Goal: Task Accomplishment & Management: Manage account settings

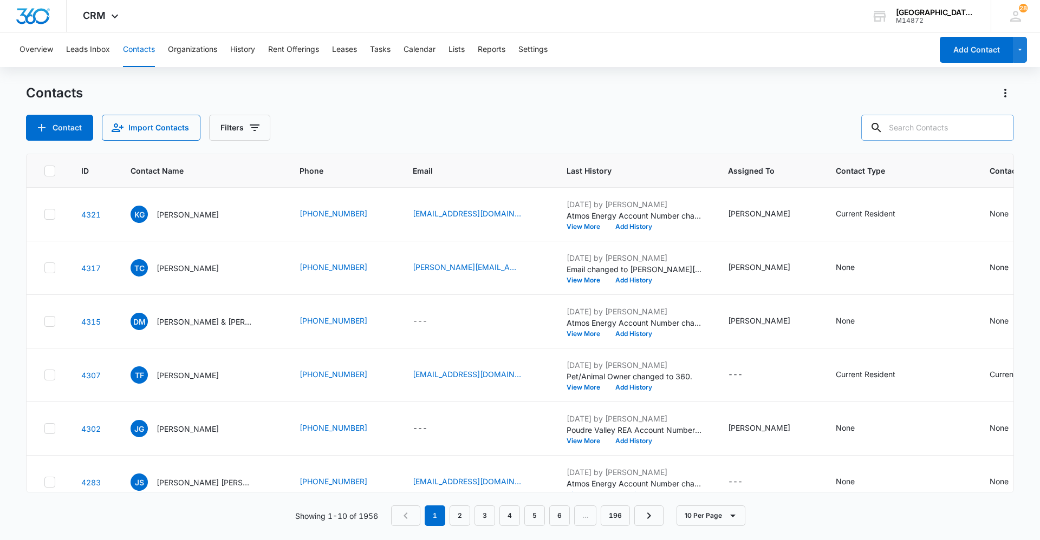
click at [939, 125] on input "text" at bounding box center [937, 128] width 153 height 26
type input "brycen"
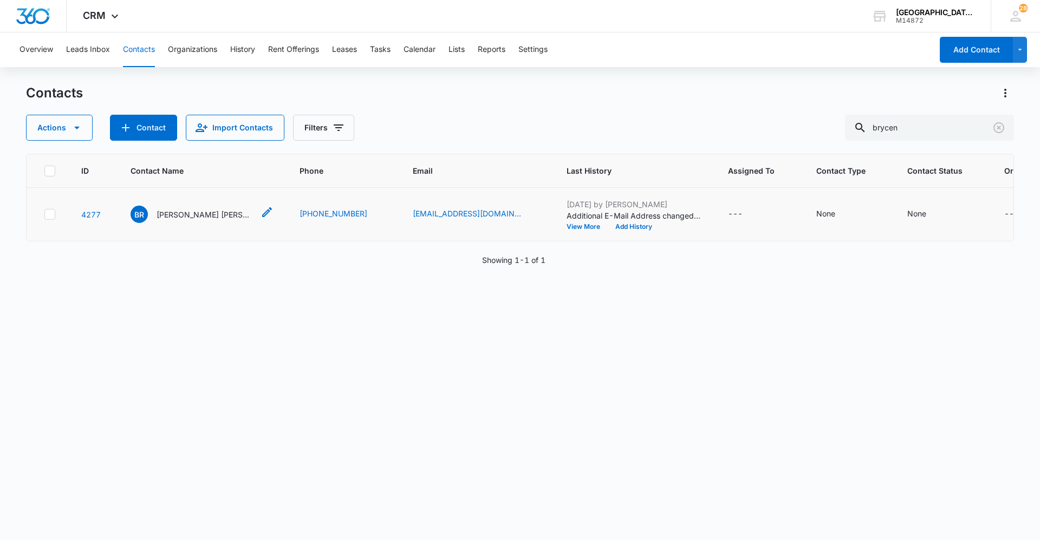
click at [150, 221] on div "BR [PERSON_NAME] [PERSON_NAME]" at bounding box center [191, 214] width 123 height 17
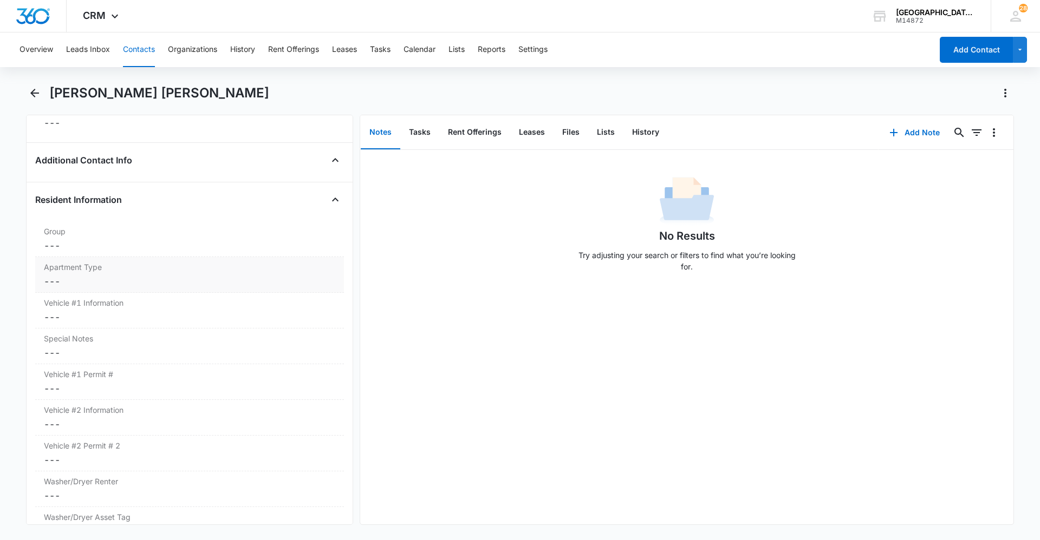
scroll to position [975, 0]
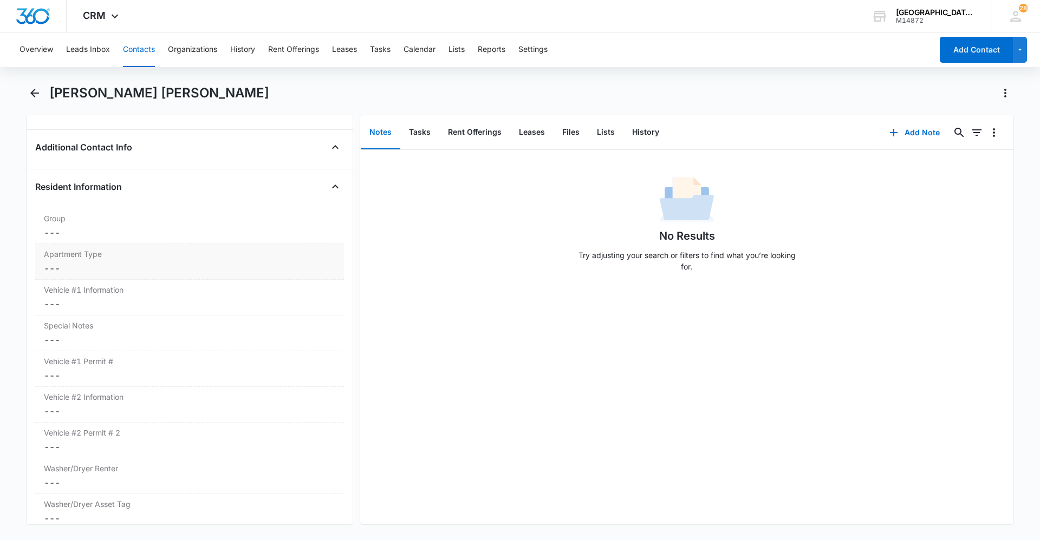
click at [119, 269] on dd "Cancel Save Changes ---" at bounding box center [189, 268] width 291 height 13
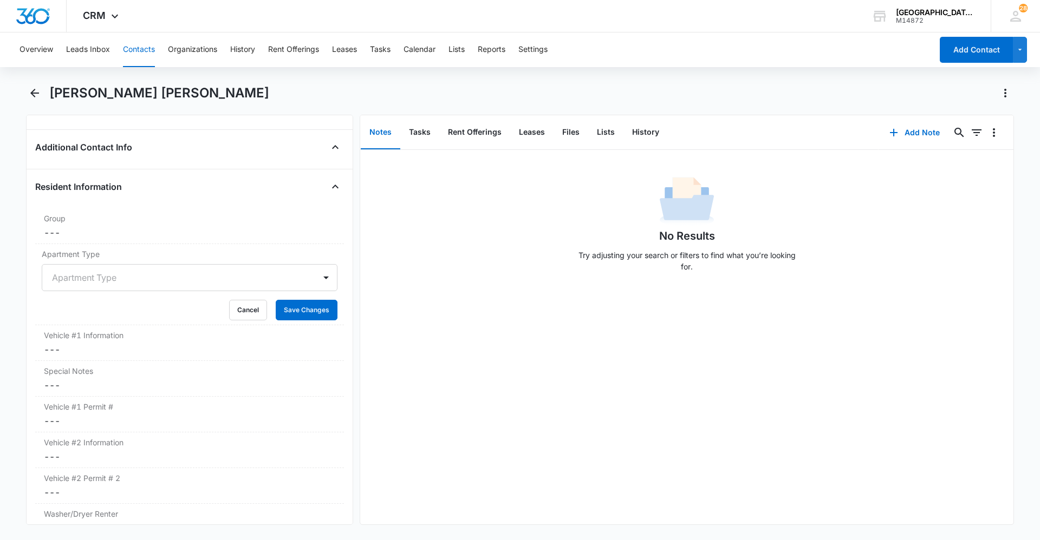
click at [112, 274] on div at bounding box center [176, 277] width 249 height 15
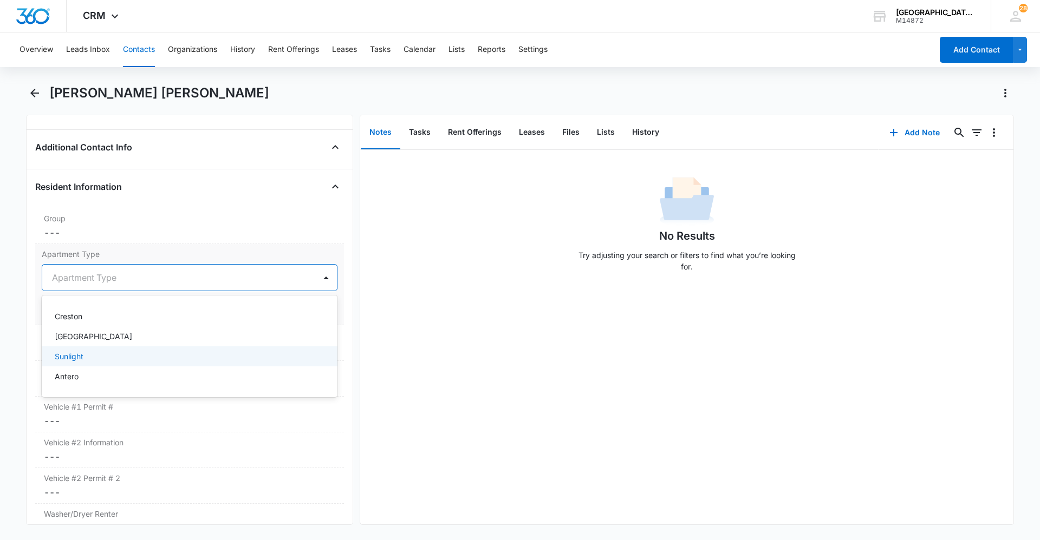
click at [91, 353] on div "Sunlight" at bounding box center [188, 356] width 267 height 11
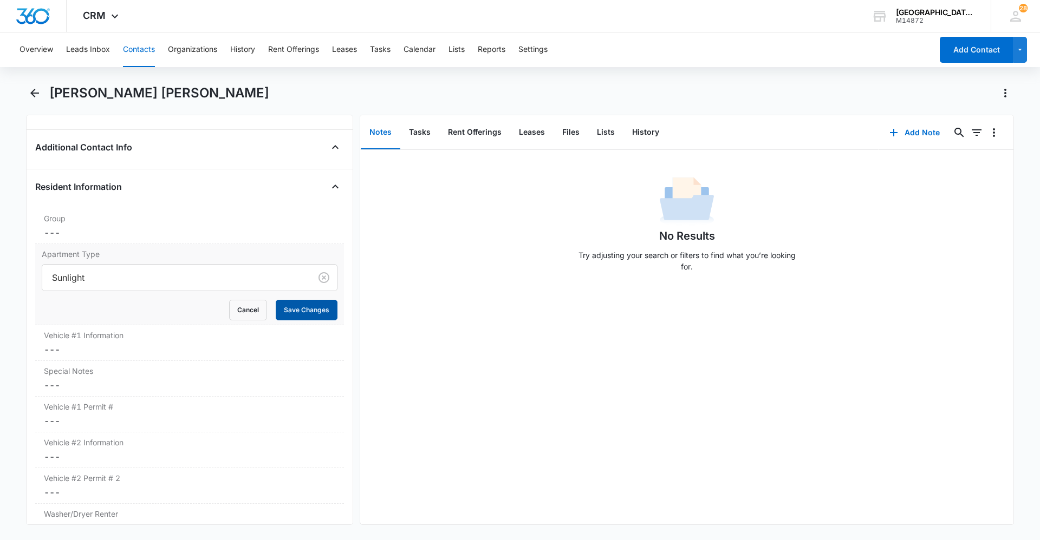
click at [301, 308] on button "Save Changes" at bounding box center [307, 310] width 62 height 21
click at [131, 338] on label "Vehicle #1 Information" at bounding box center [189, 335] width 291 height 11
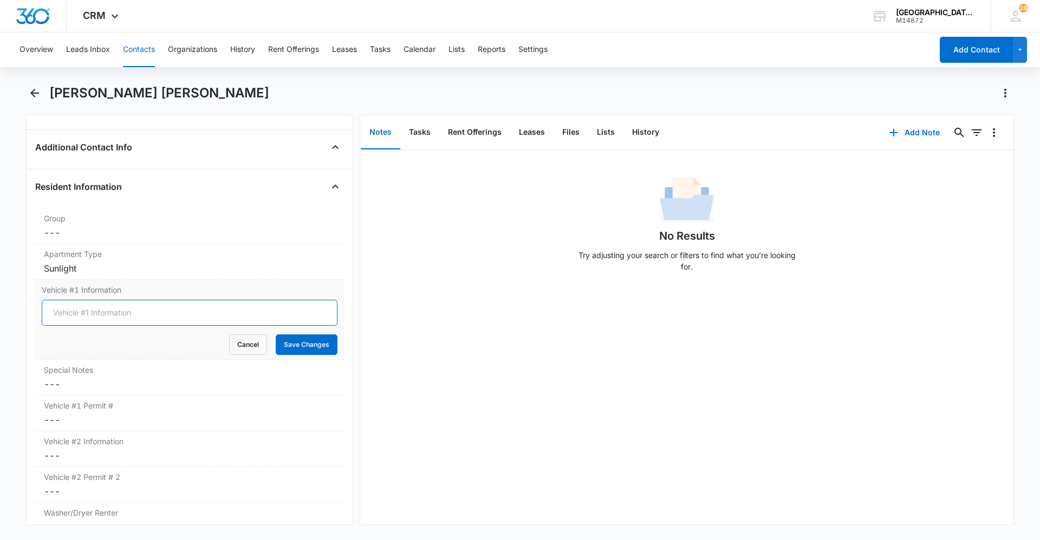
click at [117, 309] on input "Vehicle #1 Information" at bounding box center [190, 313] width 296 height 26
type input "Red Toyota Corolla"
click at [296, 342] on button "Save Changes" at bounding box center [307, 345] width 62 height 21
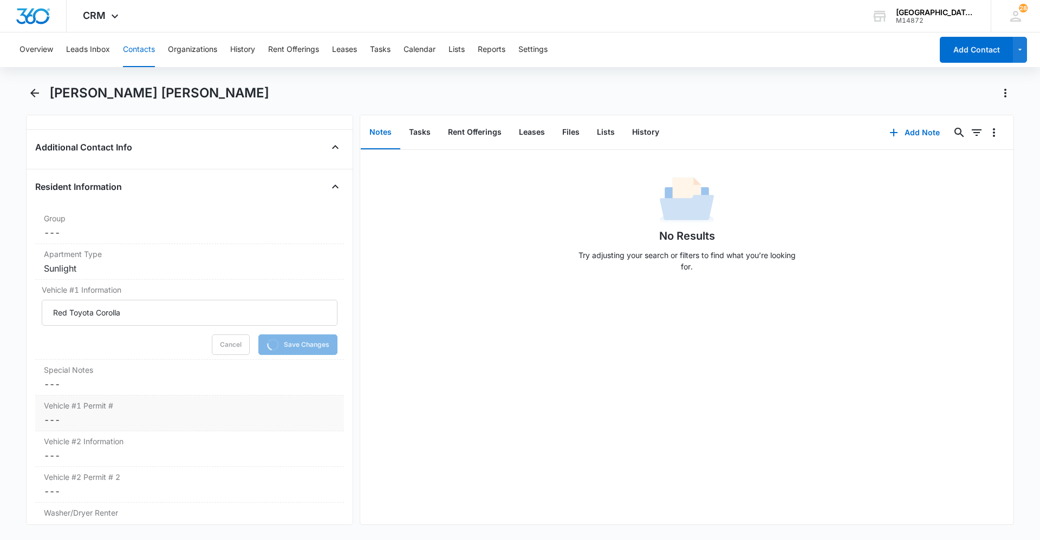
click at [146, 407] on label "Vehicle #1 Permit #" at bounding box center [189, 405] width 291 height 11
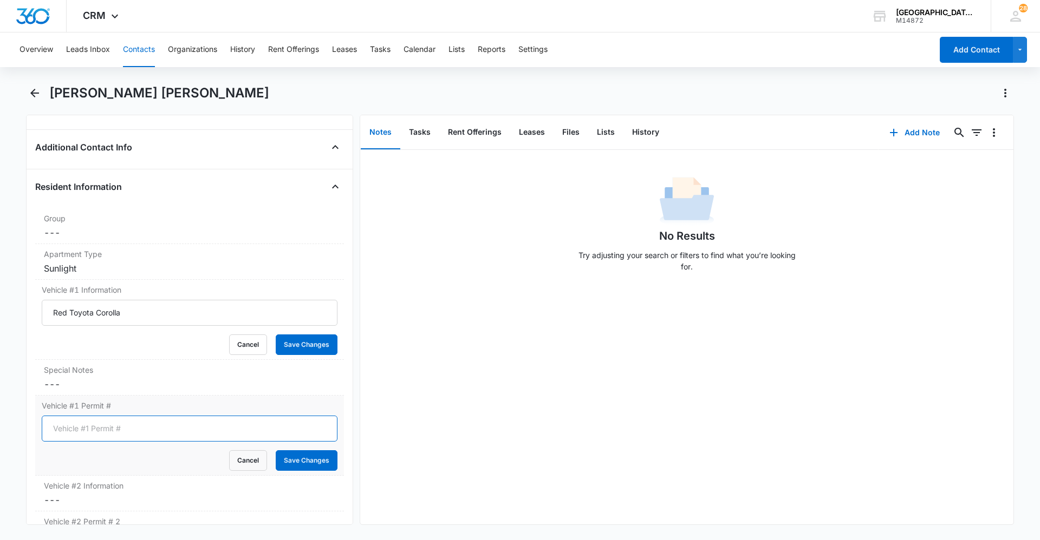
click at [129, 421] on input "Vehicle #1 Permit #" at bounding box center [190, 429] width 296 height 26
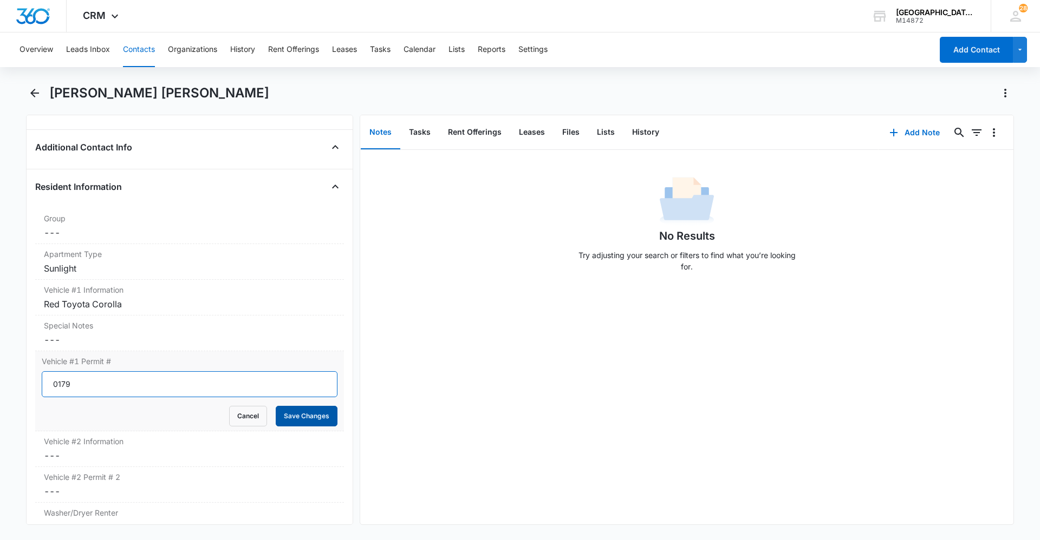
type input "0179"
click at [313, 417] on button "Save Changes" at bounding box center [307, 416] width 62 height 21
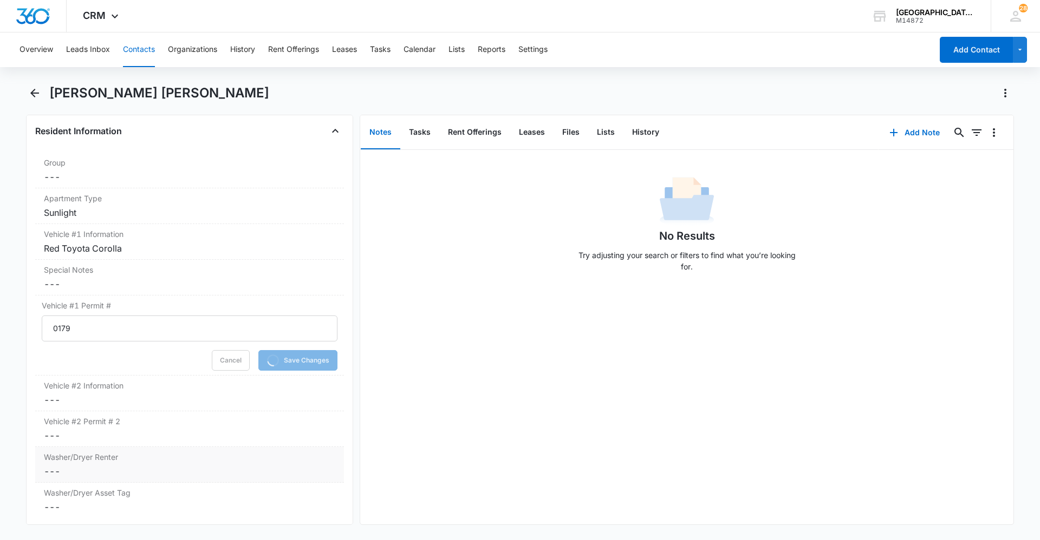
scroll to position [1137, 0]
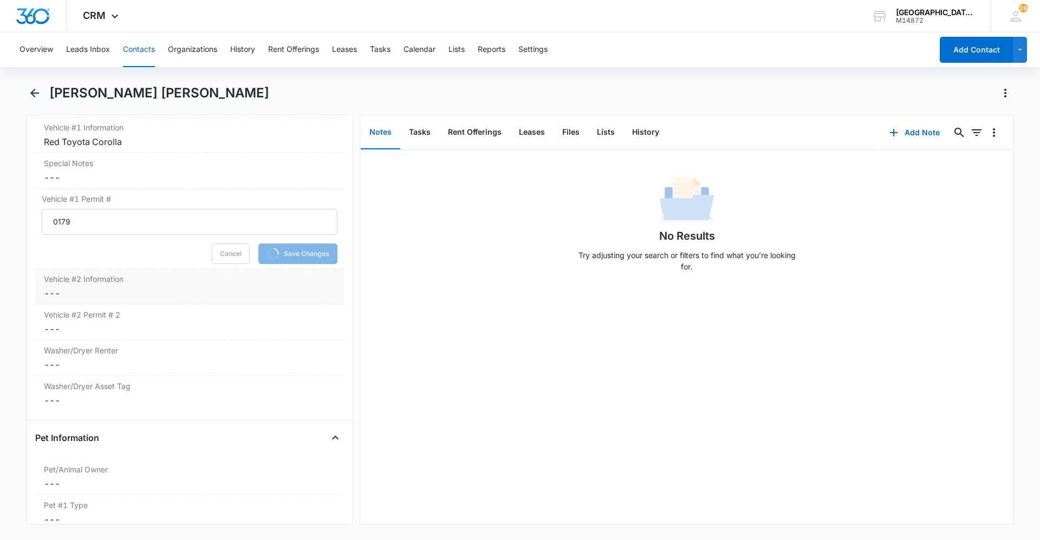
click at [105, 286] on div "Vehicle #2 Information Cancel Save Changes ---" at bounding box center [189, 287] width 309 height 36
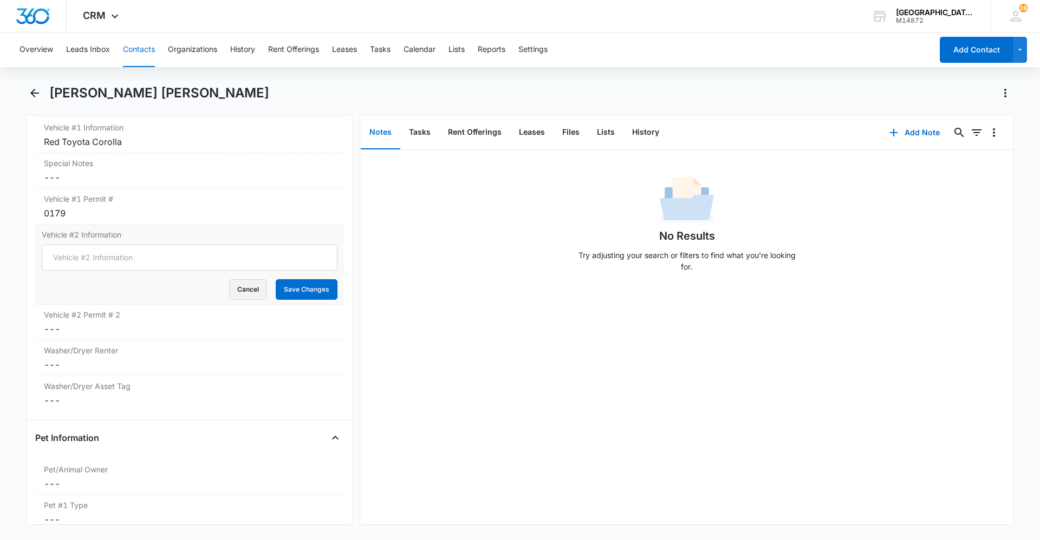
click at [233, 291] on button "Cancel" at bounding box center [248, 289] width 38 height 21
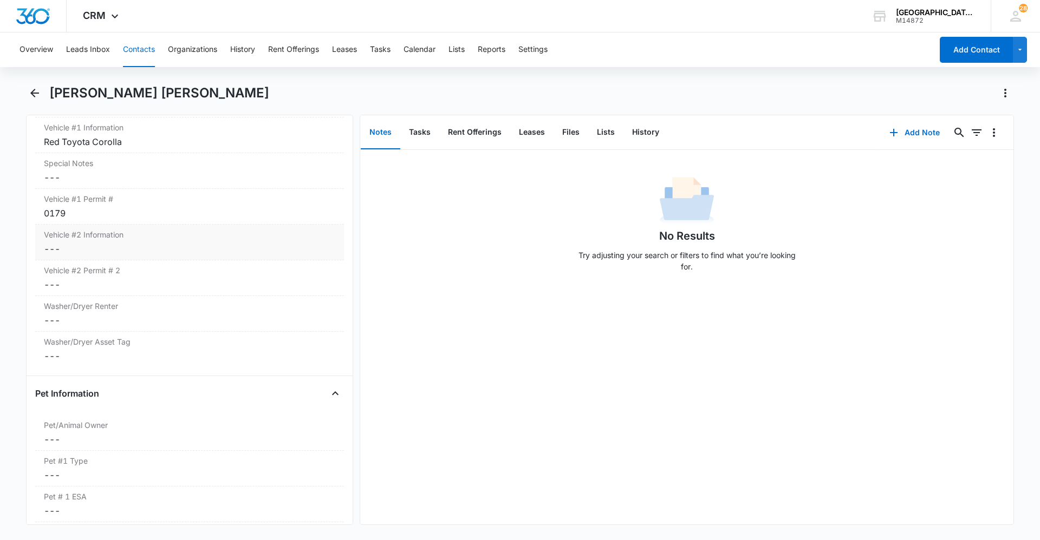
click at [108, 246] on dd "Cancel Save Changes ---" at bounding box center [189, 249] width 291 height 13
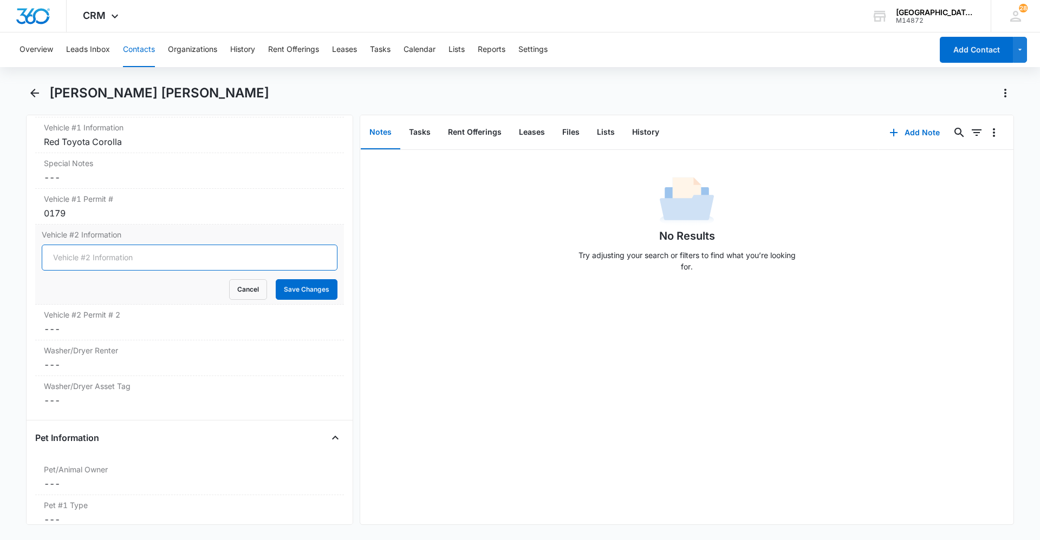
click at [100, 254] on input "Vehicle #2 Information" at bounding box center [190, 258] width 296 height 26
type input "Black Kia Forte"
drag, startPoint x: 298, startPoint y: 296, endPoint x: 288, endPoint y: 296, distance: 9.8
click at [298, 296] on button "Save Changes" at bounding box center [307, 289] width 62 height 21
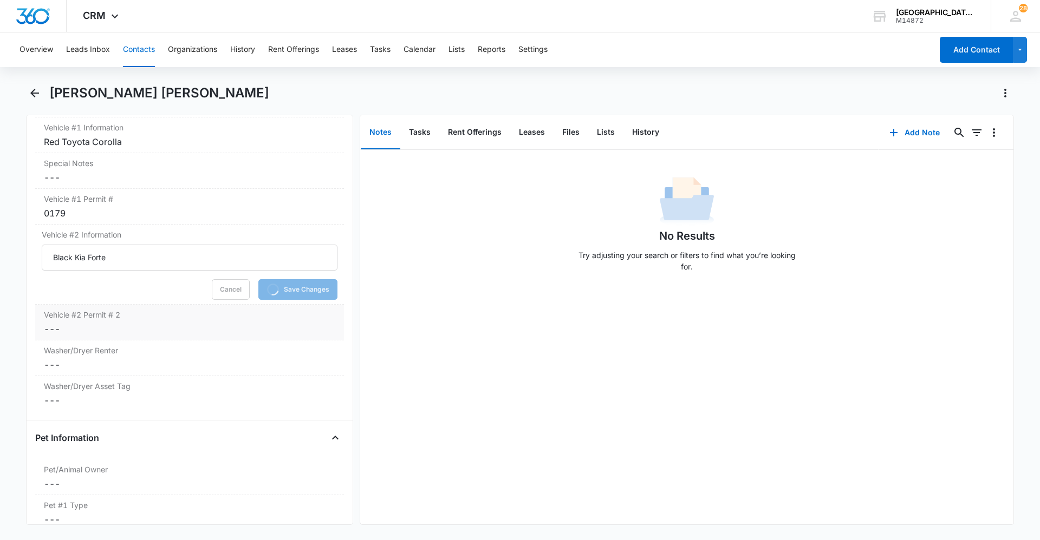
click at [171, 319] on label "Vehicle #2 Permit # 2" at bounding box center [189, 314] width 291 height 11
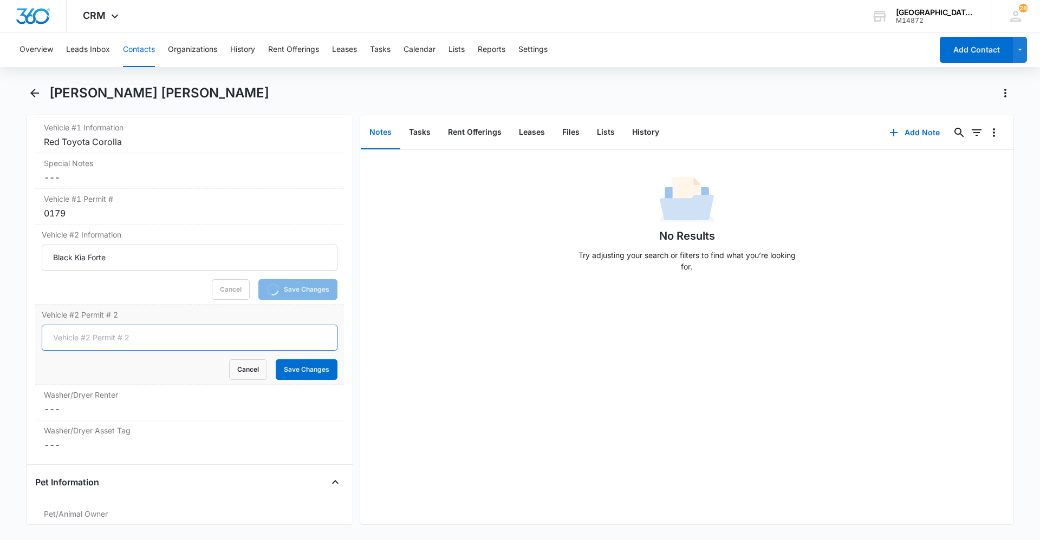
click at [134, 332] on input "Vehicle #2 Permit # 2" at bounding box center [190, 338] width 296 height 26
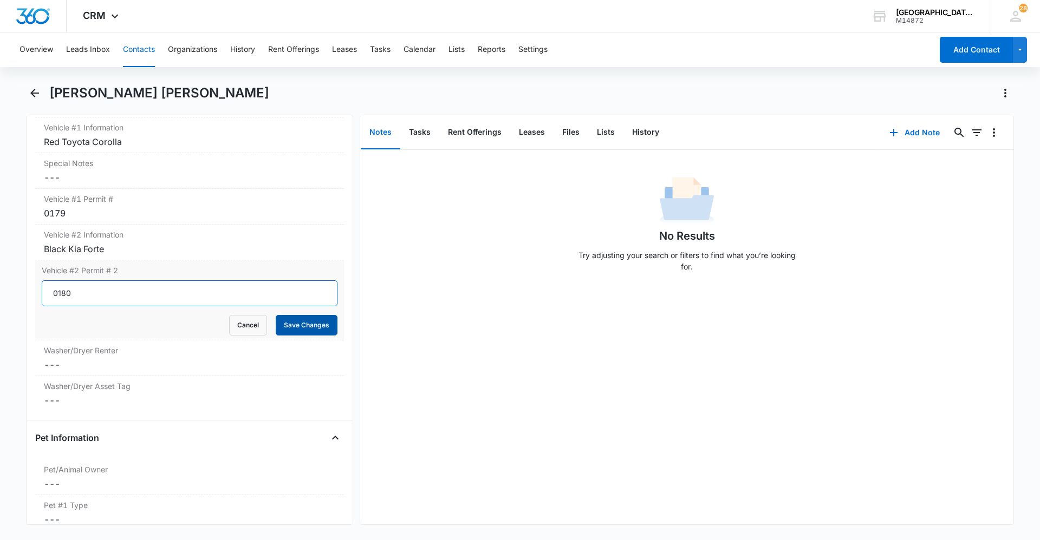
type input "0180"
click at [299, 320] on button "Save Changes" at bounding box center [307, 325] width 62 height 21
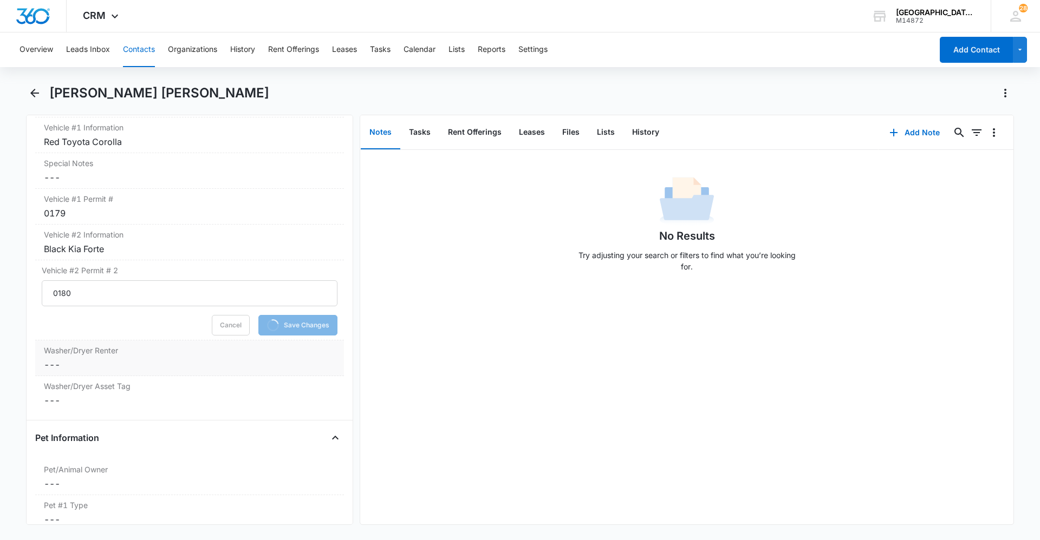
click at [143, 365] on dd "Cancel Save Changes ---" at bounding box center [189, 364] width 291 height 13
click at [130, 370] on label "No" at bounding box center [190, 372] width 296 height 11
click at [49, 370] on input "No" at bounding box center [46, 373] width 8 height 8
click at [80, 391] on label "Yes" at bounding box center [190, 390] width 296 height 11
click at [49, 391] on input "Yes" at bounding box center [46, 391] width 8 height 8
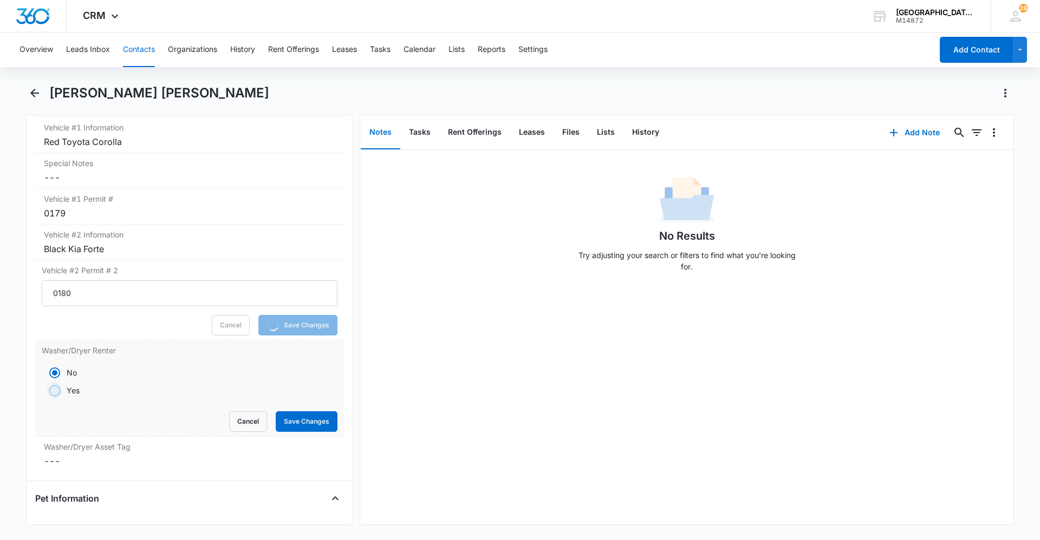
radio input "false"
radio input "true"
click at [295, 423] on button "Save Changes" at bounding box center [307, 421] width 62 height 21
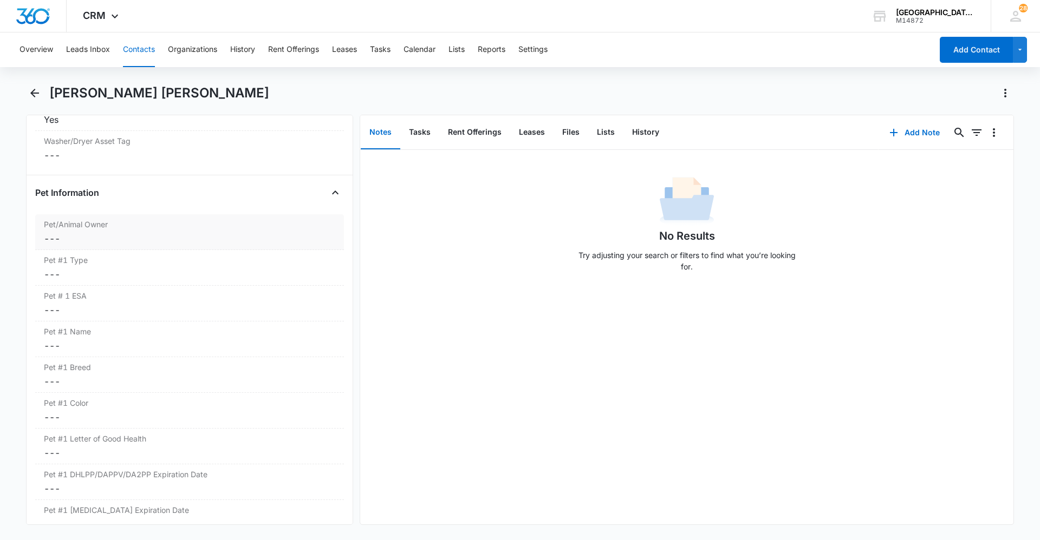
scroll to position [1354, 0]
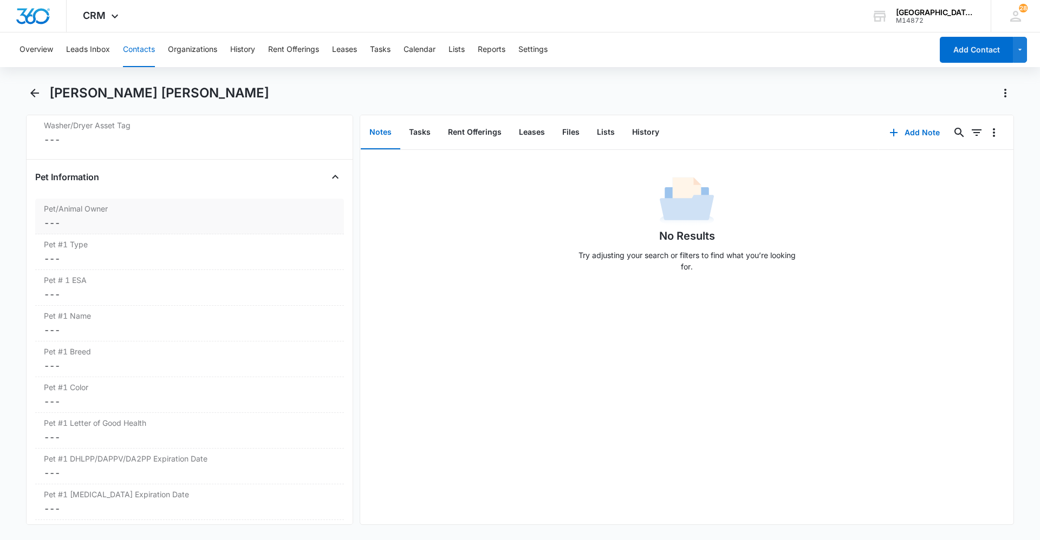
click at [110, 215] on div "Pet/Animal Owner Cancel Save Changes ---" at bounding box center [189, 217] width 309 height 36
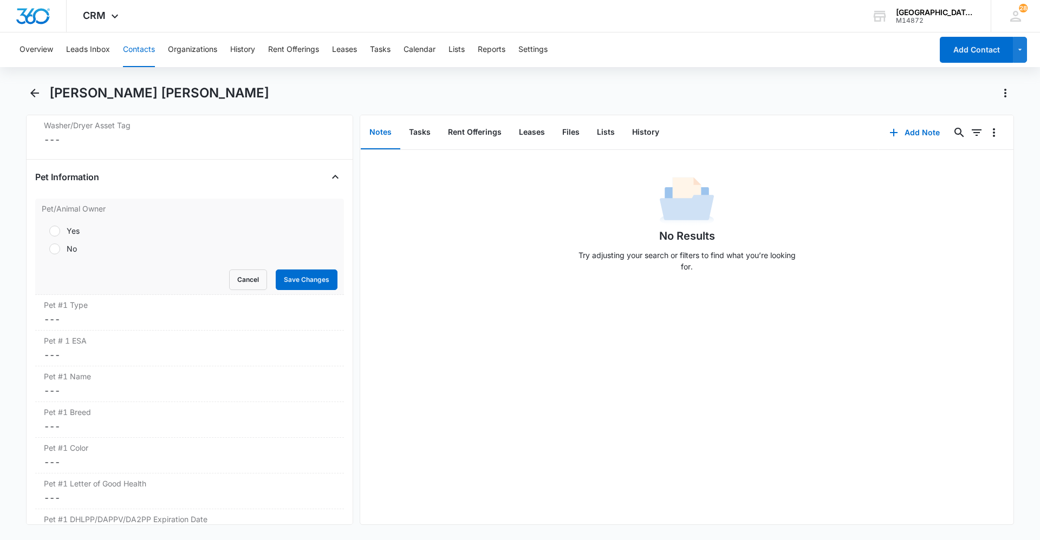
click at [52, 250] on div at bounding box center [54, 249] width 11 height 11
click at [49, 250] on input "No" at bounding box center [46, 249] width 8 height 8
radio input "true"
click at [287, 275] on button "Save Changes" at bounding box center [307, 280] width 62 height 21
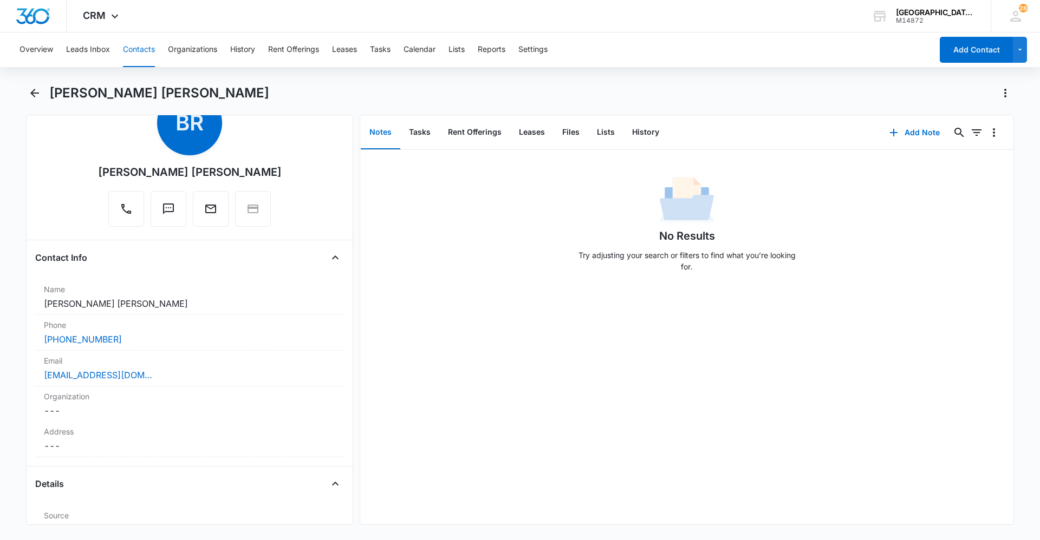
scroll to position [46, 0]
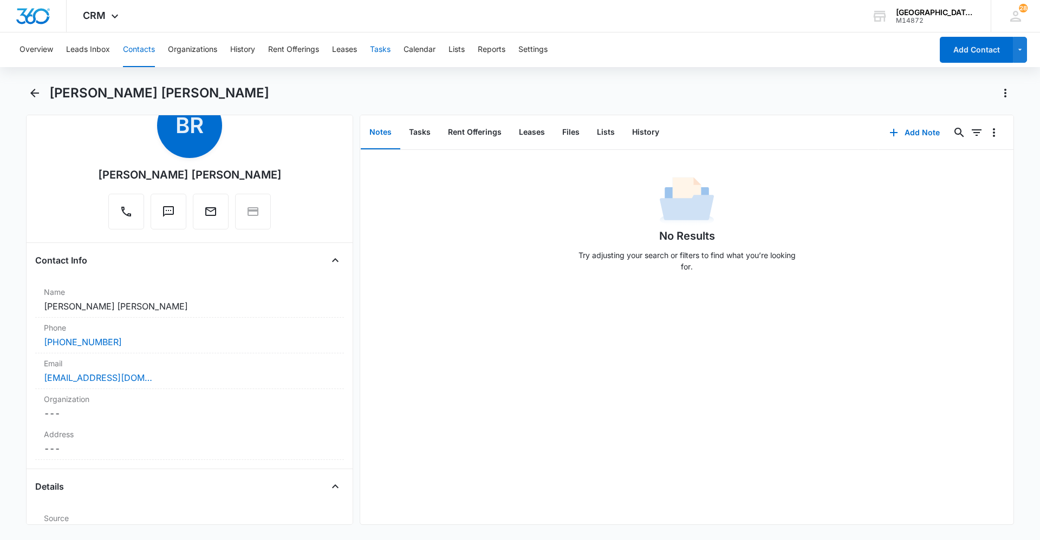
click at [380, 54] on button "Tasks" at bounding box center [380, 49] width 21 height 35
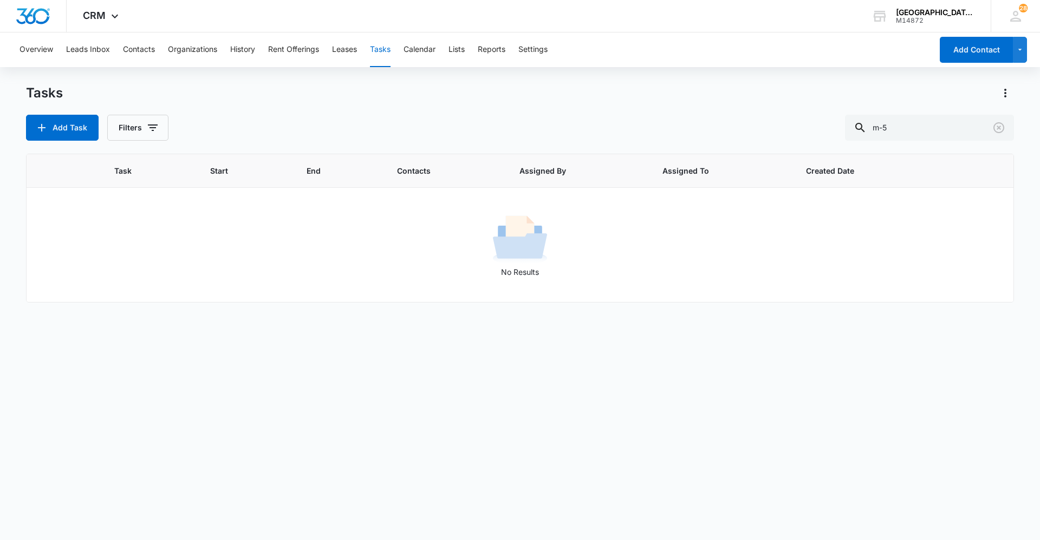
click at [419, 109] on div "Tasks Add Task Filters m-5" at bounding box center [520, 112] width 988 height 56
click at [315, 94] on div "Tasks" at bounding box center [520, 92] width 988 height 17
